Goal: Task Accomplishment & Management: Use online tool/utility

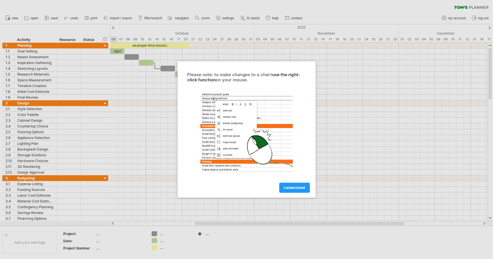
click at [104, 47] on div at bounding box center [246, 129] width 493 height 259
drag, startPoint x: 288, startPoint y: 189, endPoint x: 200, endPoint y: 125, distance: 109.6
click at [288, 189] on span "I understand" at bounding box center [294, 188] width 21 height 4
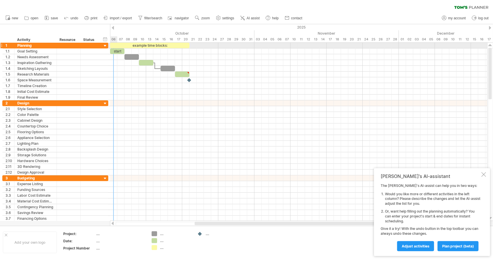
click at [106, 45] on div at bounding box center [105, 45] width 5 height 5
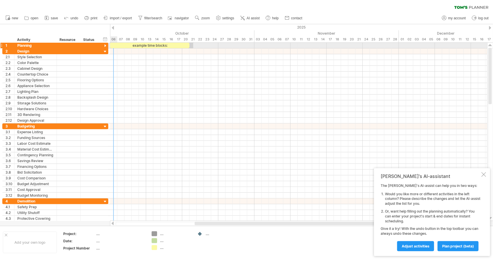
click at [106, 45] on div at bounding box center [105, 45] width 5 height 5
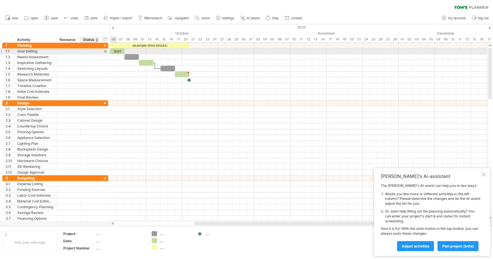
click at [93, 51] on div at bounding box center [90, 51] width 13 height 5
click at [104, 52] on div at bounding box center [105, 52] width 5 height 6
click at [106, 52] on div at bounding box center [105, 52] width 5 height 6
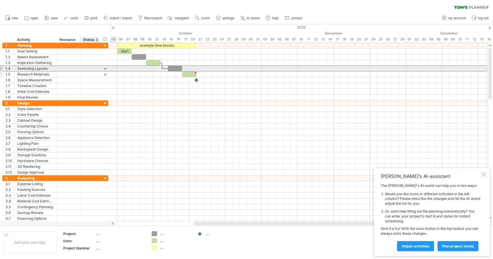
click at [90, 71] on div "**********" at bounding box center [55, 72] width 106 height 58
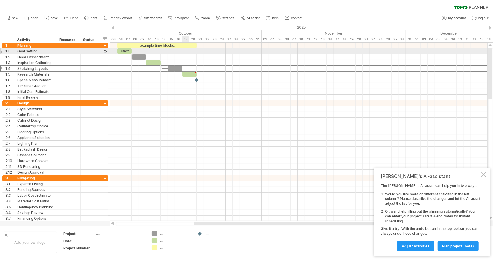
click at [185, 53] on div at bounding box center [298, 52] width 377 height 6
click at [229, 53] on div at bounding box center [298, 52] width 377 height 6
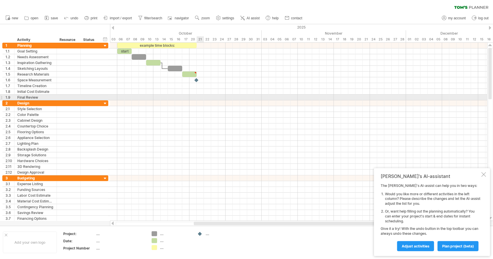
click at [199, 101] on div at bounding box center [298, 104] width 377 height 6
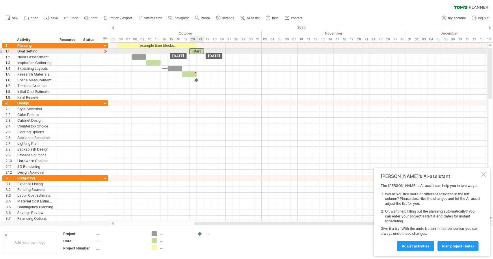
drag, startPoint x: 127, startPoint y: 51, endPoint x: 197, endPoint y: 51, distance: 70.8
click at [197, 51] on div "start" at bounding box center [197, 51] width 14 height 5
click at [199, 51] on div "start" at bounding box center [197, 51] width 14 height 5
click at [202, 53] on div "*****" at bounding box center [197, 51] width 14 height 5
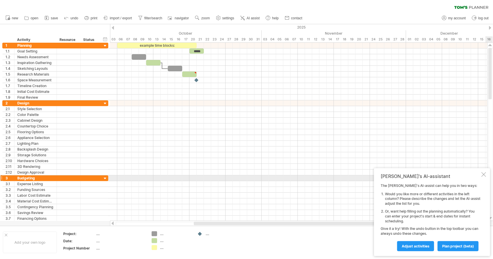
click at [484, 177] on div at bounding box center [484, 175] width 5 height 5
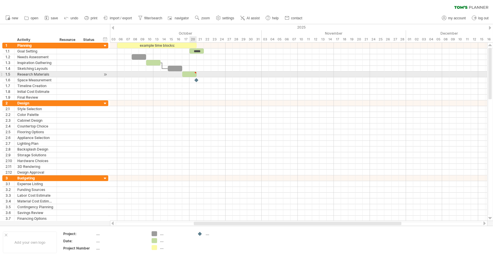
type textarea "**********"
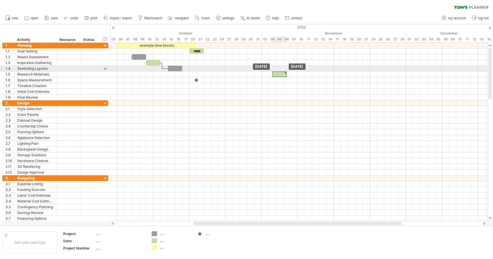
drag, startPoint x: 196, startPoint y: 73, endPoint x: 286, endPoint y: 71, distance: 89.6
click at [286, 72] on div at bounding box center [285, 73] width 3 height 3
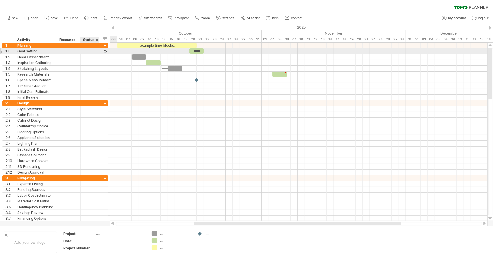
click at [103, 51] on div at bounding box center [105, 52] width 5 height 6
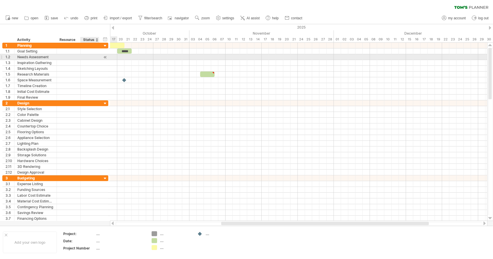
click at [103, 56] on div at bounding box center [105, 57] width 5 height 6
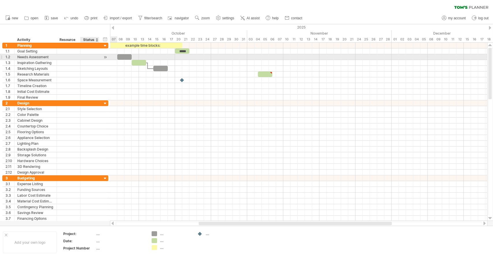
click at [105, 56] on div at bounding box center [105, 57] width 5 height 6
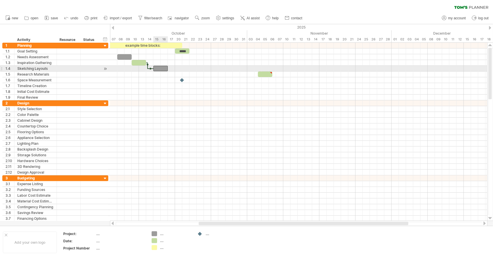
click at [157, 68] on div at bounding box center [160, 68] width 14 height 5
click at [187, 69] on div at bounding box center [298, 69] width 377 height 6
drag, startPoint x: 168, startPoint y: 68, endPoint x: 198, endPoint y: 66, distance: 29.9
click at [198, 66] on div "example time blocks: ***** [DATE] - 6.0 days [DATE]" at bounding box center [298, 132] width 377 height 179
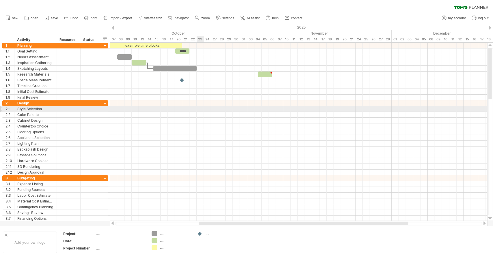
click at [199, 110] on div at bounding box center [298, 109] width 377 height 6
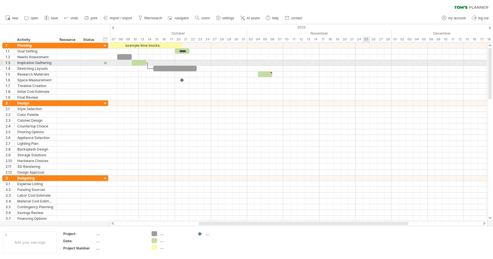
click at [380, 67] on div at bounding box center [298, 69] width 377 height 6
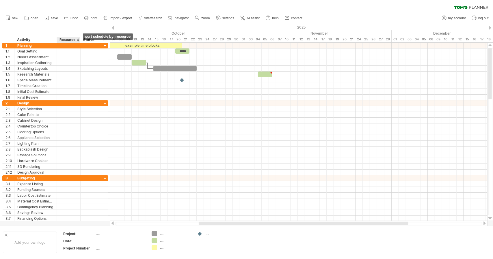
click at [77, 41] on div at bounding box center [78, 40] width 2 height 6
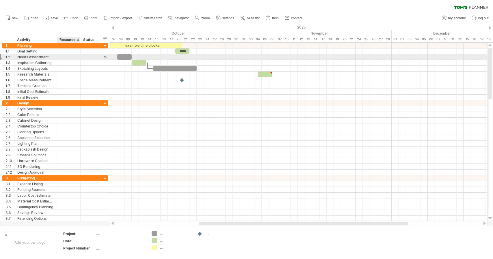
click at [66, 55] on div at bounding box center [69, 56] width 18 height 5
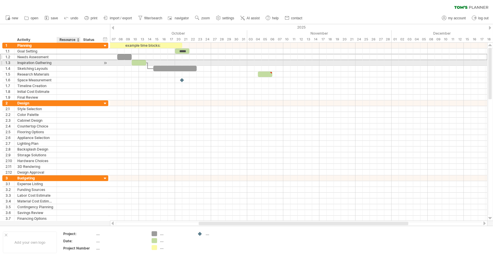
click at [67, 61] on div at bounding box center [69, 62] width 18 height 5
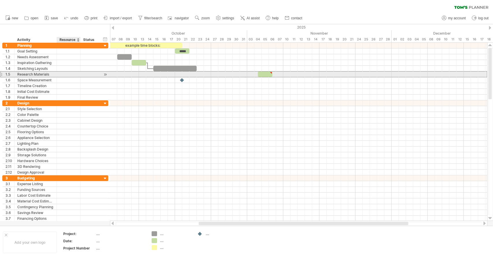
click at [68, 73] on div at bounding box center [69, 74] width 18 height 5
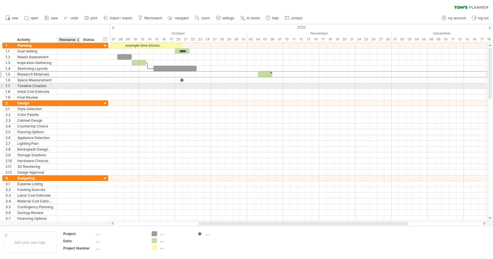
click at [68, 87] on div at bounding box center [69, 85] width 18 height 5
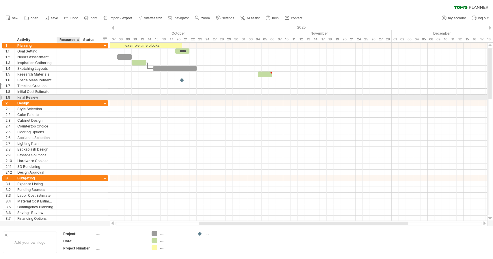
click at [69, 96] on div at bounding box center [69, 97] width 18 height 5
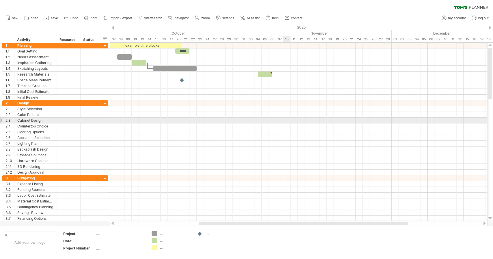
click at [288, 121] on div at bounding box center [298, 121] width 377 height 6
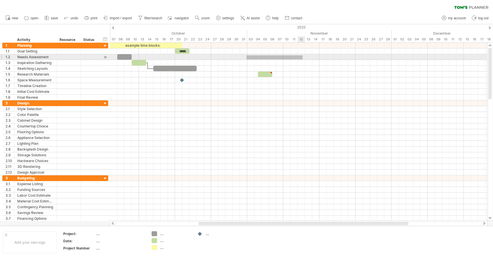
drag, startPoint x: 247, startPoint y: 60, endPoint x: 303, endPoint y: 55, distance: 56.2
click at [303, 55] on div at bounding box center [298, 57] width 377 height 6
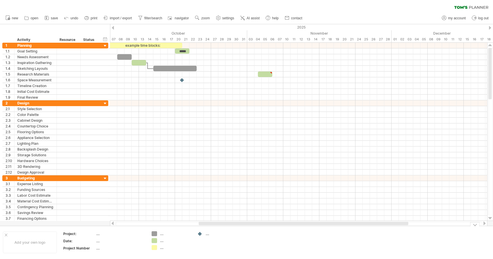
click at [154, 233] on div "Trying to reach [DOMAIN_NAME] Connected again... 0% clear filter new 1" at bounding box center [246, 129] width 493 height 259
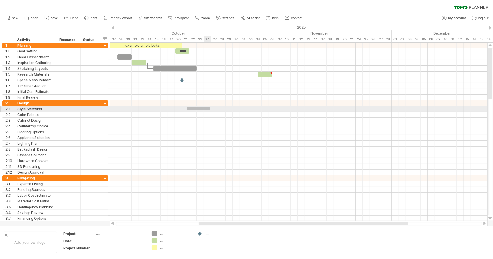
drag, startPoint x: 187, startPoint y: 110, endPoint x: 210, endPoint y: 107, distance: 23.6
click at [210, 107] on div at bounding box center [298, 109] width 377 height 6
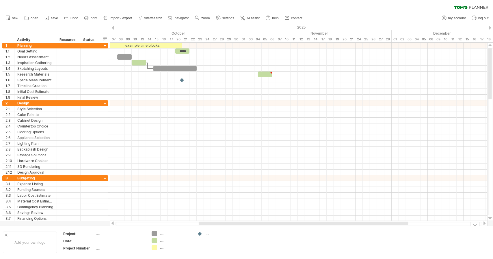
click at [163, 234] on div "...." at bounding box center [175, 234] width 31 height 5
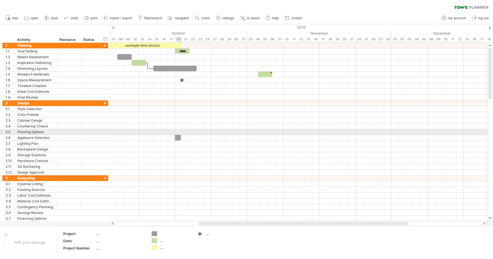
drag, startPoint x: 153, startPoint y: 235, endPoint x: 177, endPoint y: 135, distance: 103.2
click at [177, 135] on div "Trying to reach [DOMAIN_NAME] Connected again... 0% clear filter new 1" at bounding box center [246, 129] width 493 height 259
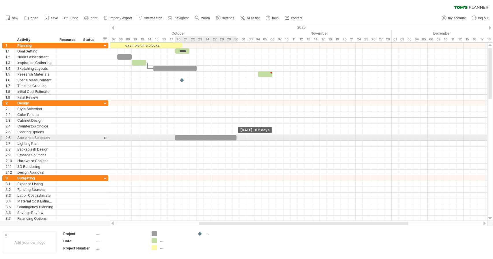
drag, startPoint x: 179, startPoint y: 136, endPoint x: 236, endPoint y: 135, distance: 56.9
click at [236, 135] on span at bounding box center [237, 137] width 2 height 5
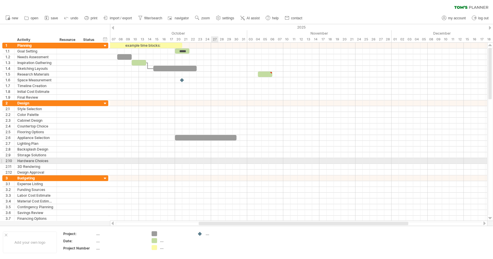
click at [217, 164] on div at bounding box center [298, 167] width 377 height 6
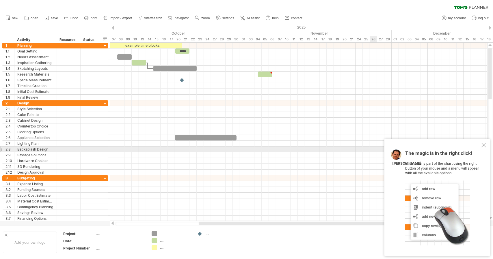
click at [485, 148] on div "The magic is in the right click! Click on any part of the chart using the right…" at bounding box center [438, 198] width 106 height 118
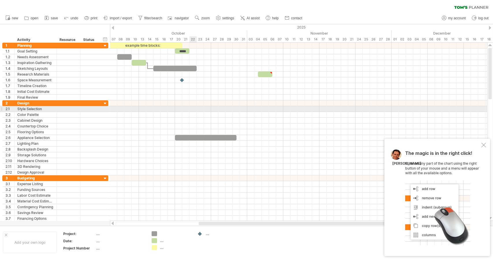
drag, startPoint x: 158, startPoint y: 107, endPoint x: 196, endPoint y: 108, distance: 38.4
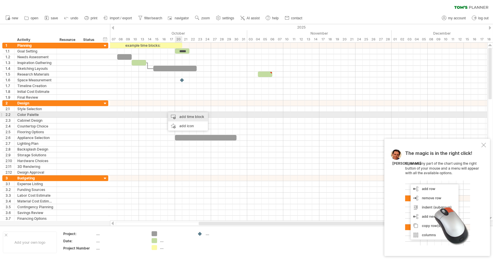
click at [182, 117] on div "add time block" at bounding box center [188, 116] width 40 height 9
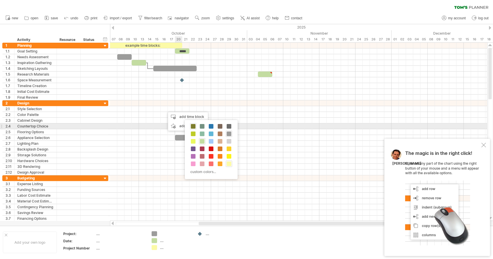
click at [194, 127] on span at bounding box center [193, 126] width 5 height 5
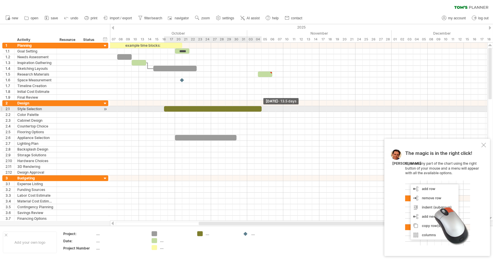
drag, startPoint x: 171, startPoint y: 108, endPoint x: 262, endPoint y: 109, distance: 90.5
click at [262, 109] on span at bounding box center [262, 108] width 2 height 5
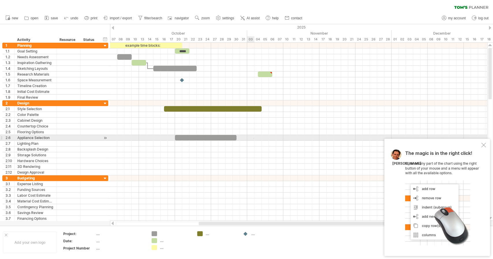
click at [254, 139] on div at bounding box center [298, 138] width 377 height 6
click at [99, 236] on div "...." at bounding box center [120, 234] width 49 height 5
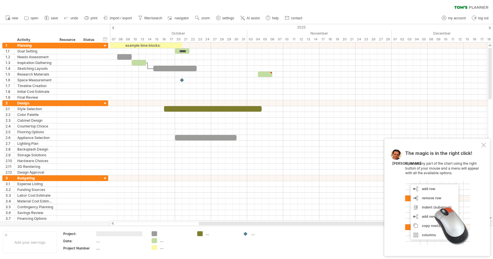
click at [106, 234] on input "text" at bounding box center [119, 234] width 46 height 5
click at [114, 28] on div at bounding box center [113, 28] width 2 height 4
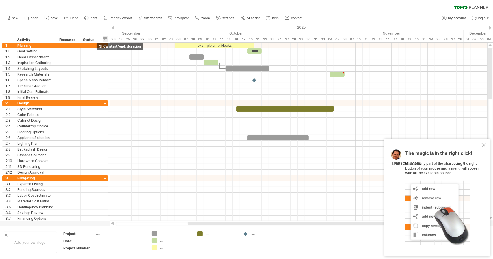
click at [105, 38] on div "hide start/end/duration show start/end/duration" at bounding box center [105, 39] width 5 height 6
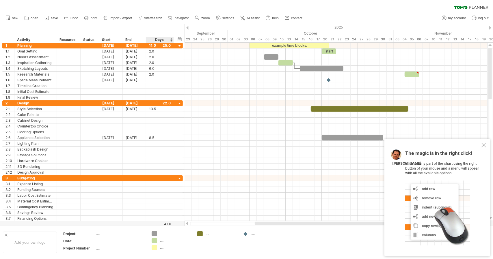
drag, startPoint x: 179, startPoint y: 39, endPoint x: 176, endPoint y: 42, distance: 3.9
click at [179, 39] on div "hide start/end/duration show start/end/duration" at bounding box center [179, 39] width 5 height 6
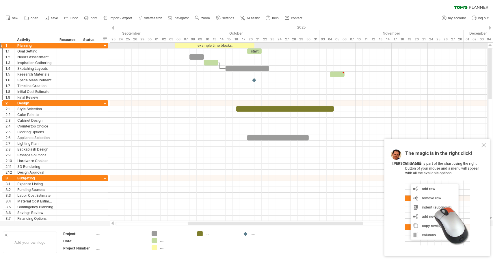
click at [2, 45] on div at bounding box center [1, 45] width 2 height 6
click at [52, 17] on span "save" at bounding box center [54, 18] width 7 height 4
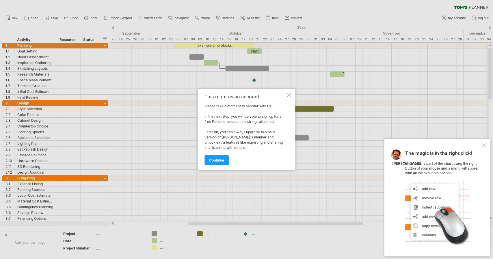
click at [290, 93] on div at bounding box center [289, 95] width 5 height 5
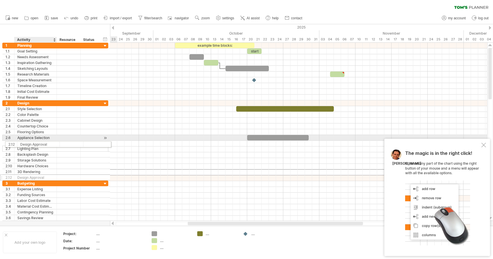
drag, startPoint x: 49, startPoint y: 171, endPoint x: 42, endPoint y: 143, distance: 28.9
drag, startPoint x: 36, startPoint y: 112, endPoint x: 38, endPoint y: 140, distance: 28.1
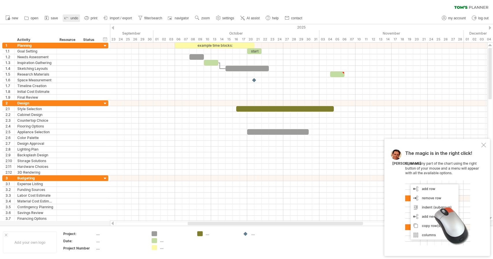
click at [72, 20] on link "undo" at bounding box center [71, 18] width 17 height 8
click at [72, 20] on span "undo" at bounding box center [75, 18] width 8 height 4
click at [220, 18] on use at bounding box center [219, 18] width 6 height 6
select select "*"
select select "**"
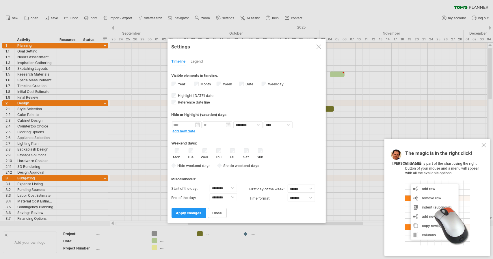
click at [321, 47] on div at bounding box center [319, 47] width 5 height 5
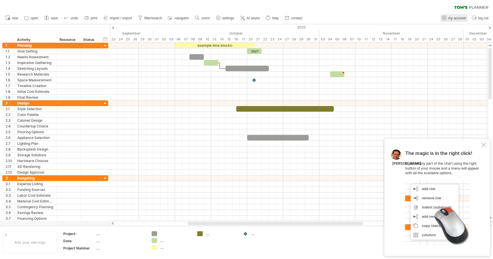
click at [457, 18] on span "my account" at bounding box center [457, 18] width 18 height 4
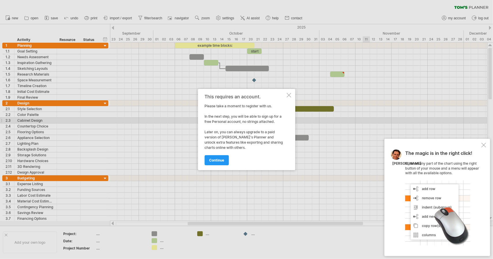
click at [287, 96] on div at bounding box center [289, 95] width 5 height 5
